Goal: Find contact information: Find contact information

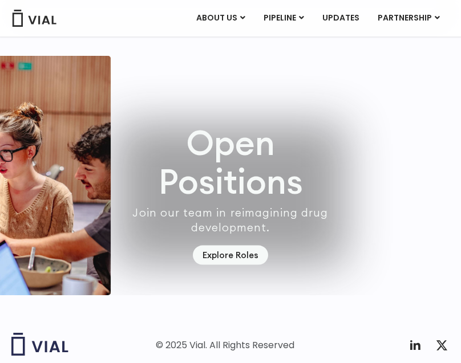
scroll to position [3118, 0]
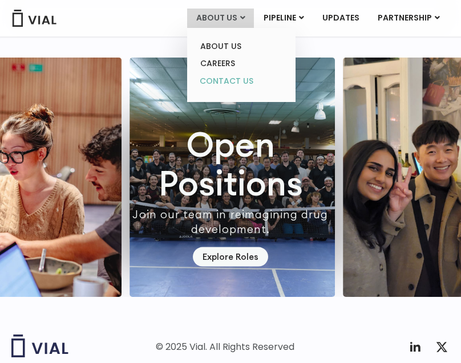
click at [218, 76] on link "CONTACT US" at bounding box center [241, 81] width 100 height 18
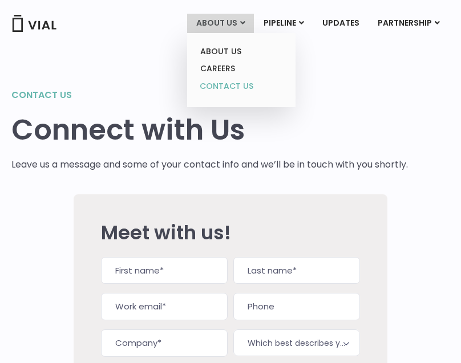
click at [220, 84] on link "CONTACT US" at bounding box center [241, 87] width 100 height 18
